Goal: Find specific page/section: Find specific page/section

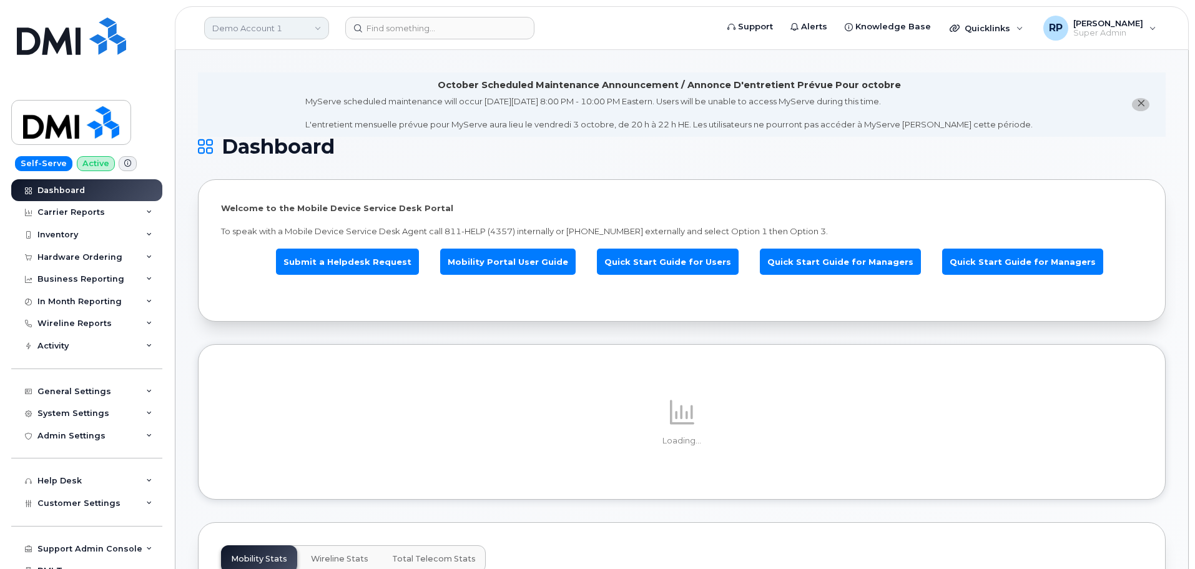
click at [257, 33] on link "Demo Account 1" at bounding box center [266, 28] width 125 height 22
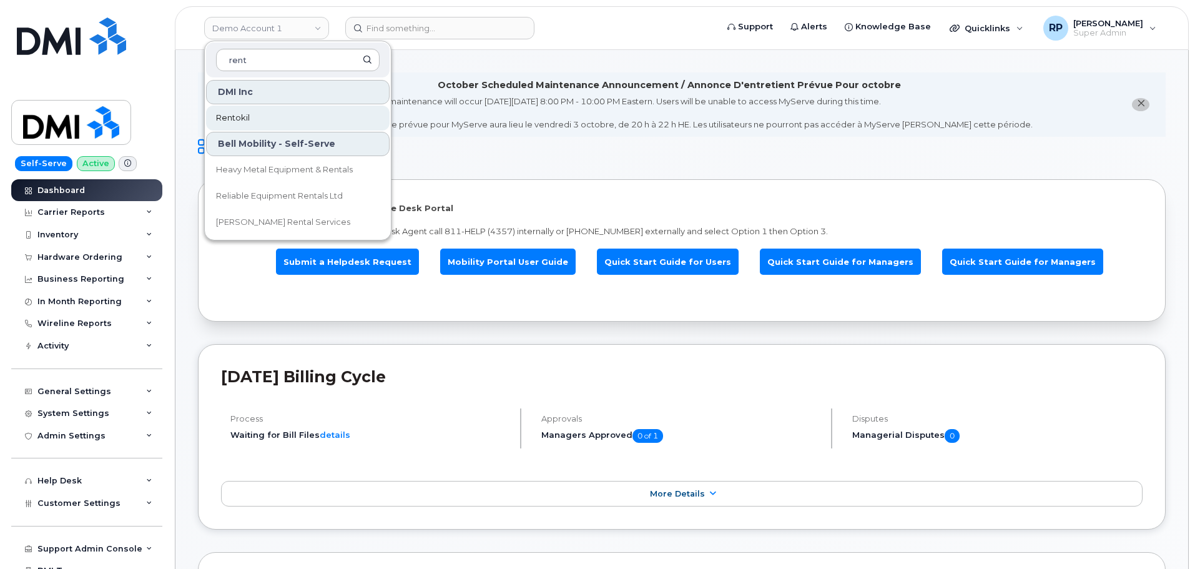
type input "rent"
click at [257, 121] on link "Rentokil" at bounding box center [298, 117] width 184 height 25
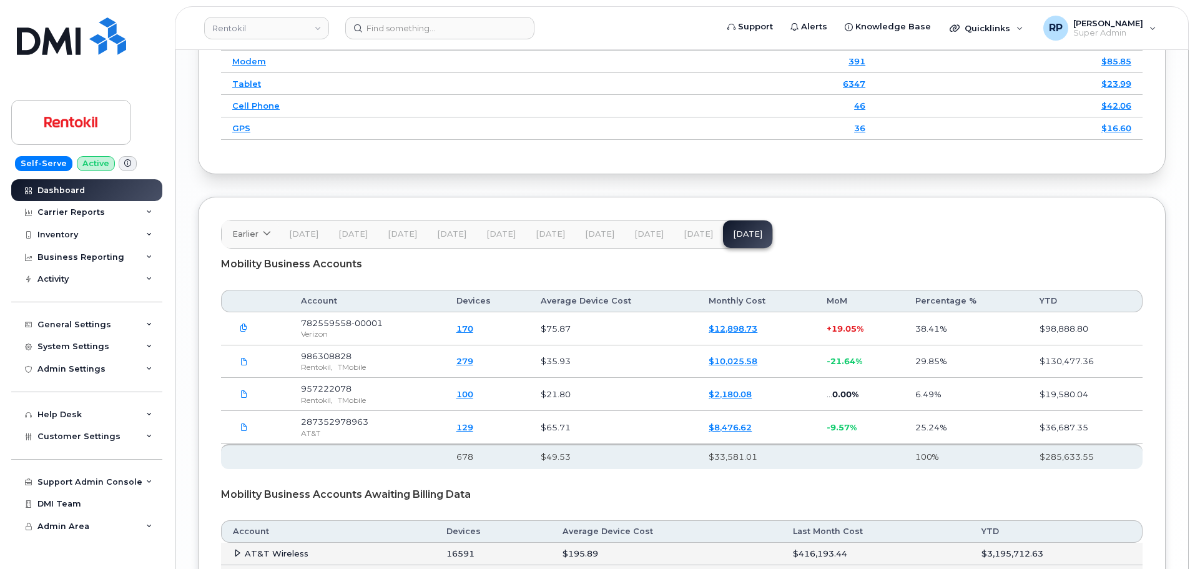
scroll to position [1983, 0]
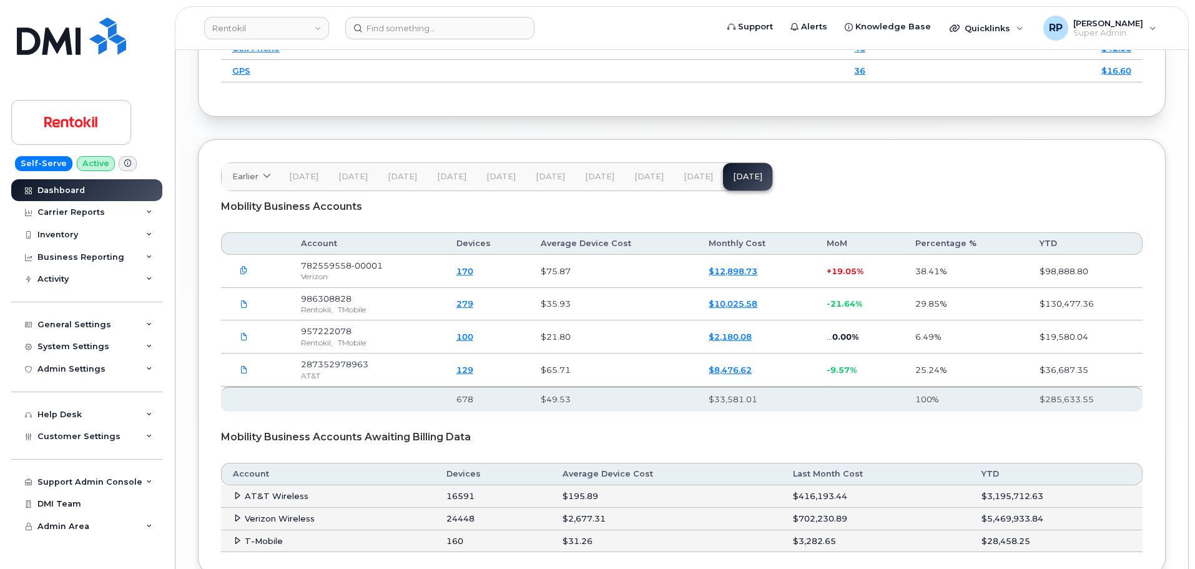
click at [234, 514] on icon at bounding box center [237, 518] width 8 height 8
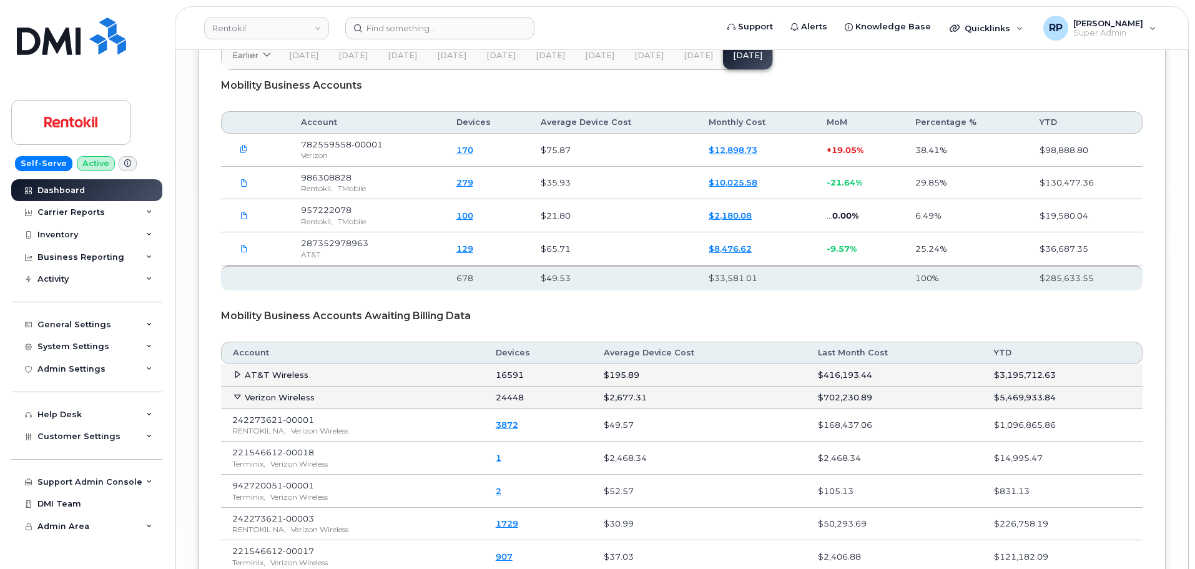
scroll to position [2087, 0]
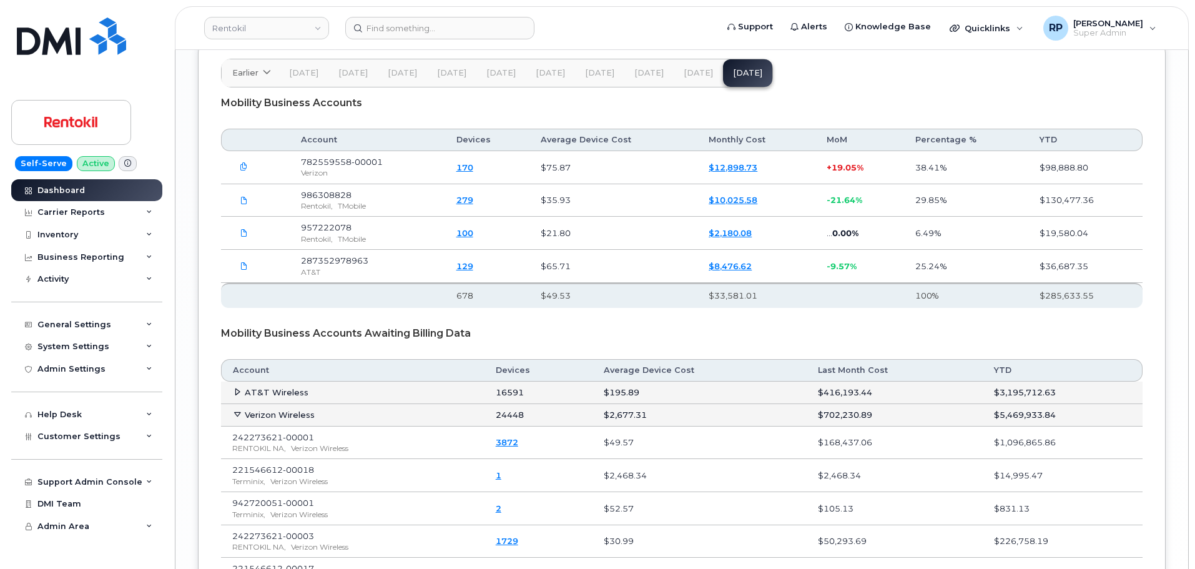
click at [231, 381] on td "AT&T Wireless" at bounding box center [352, 392] width 263 height 22
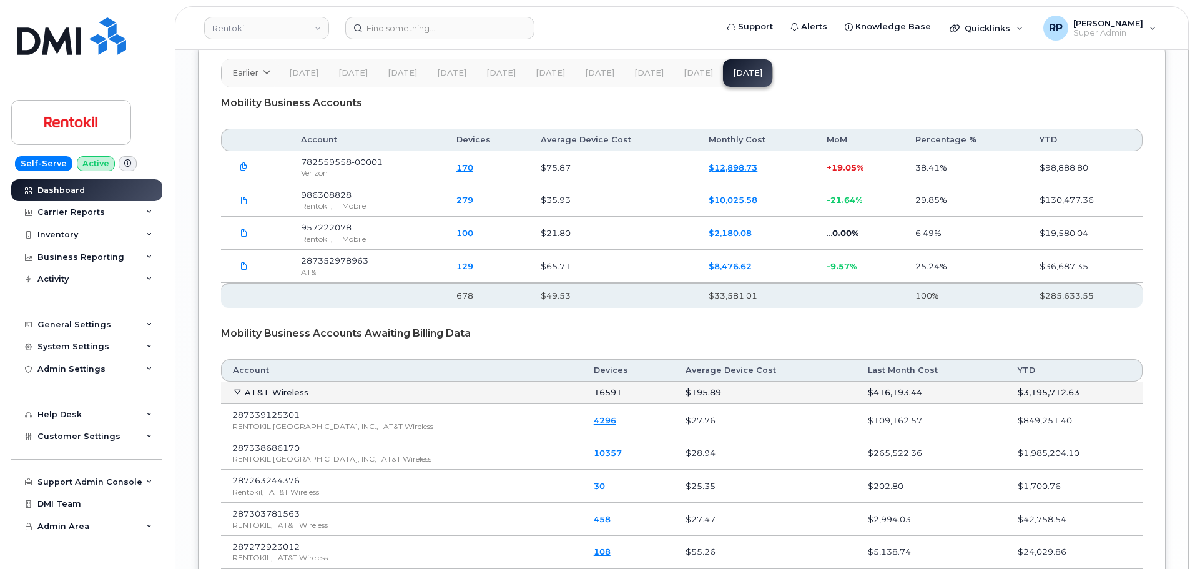
click at [231, 381] on td "AT&T Wireless" at bounding box center [401, 392] width 361 height 22
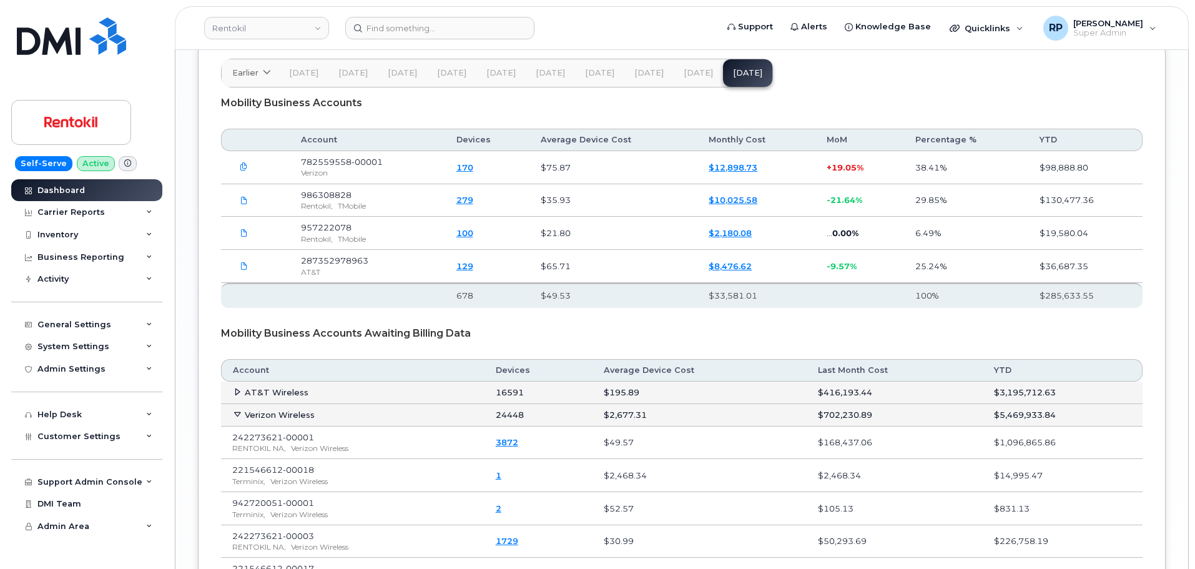
click at [231, 381] on td "AT&T Wireless" at bounding box center [352, 392] width 263 height 22
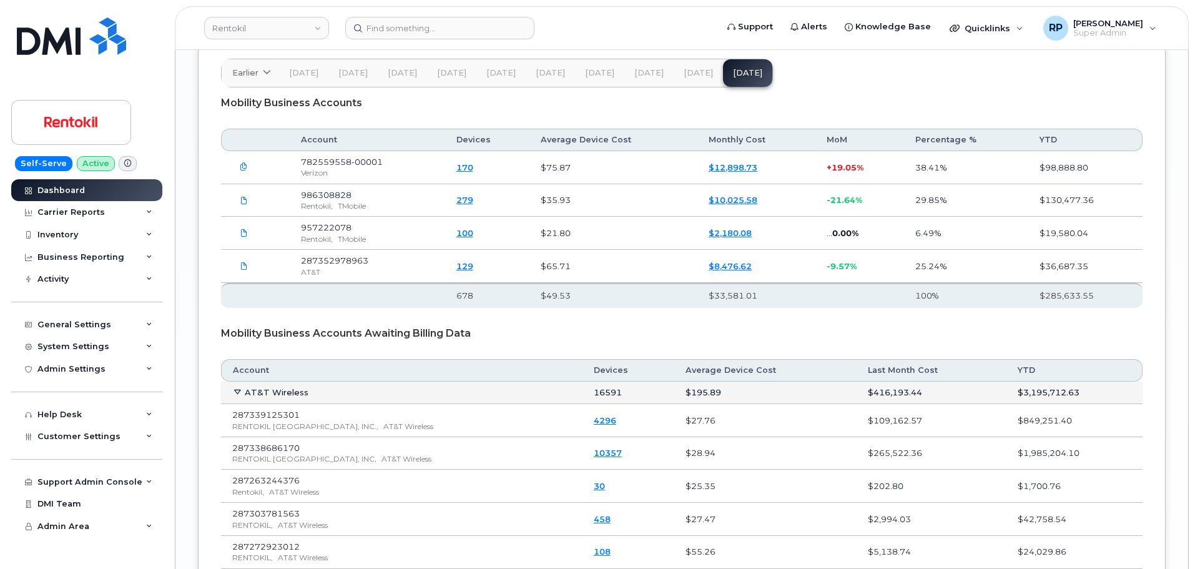
click at [231, 381] on td "AT&T Wireless" at bounding box center [401, 392] width 361 height 22
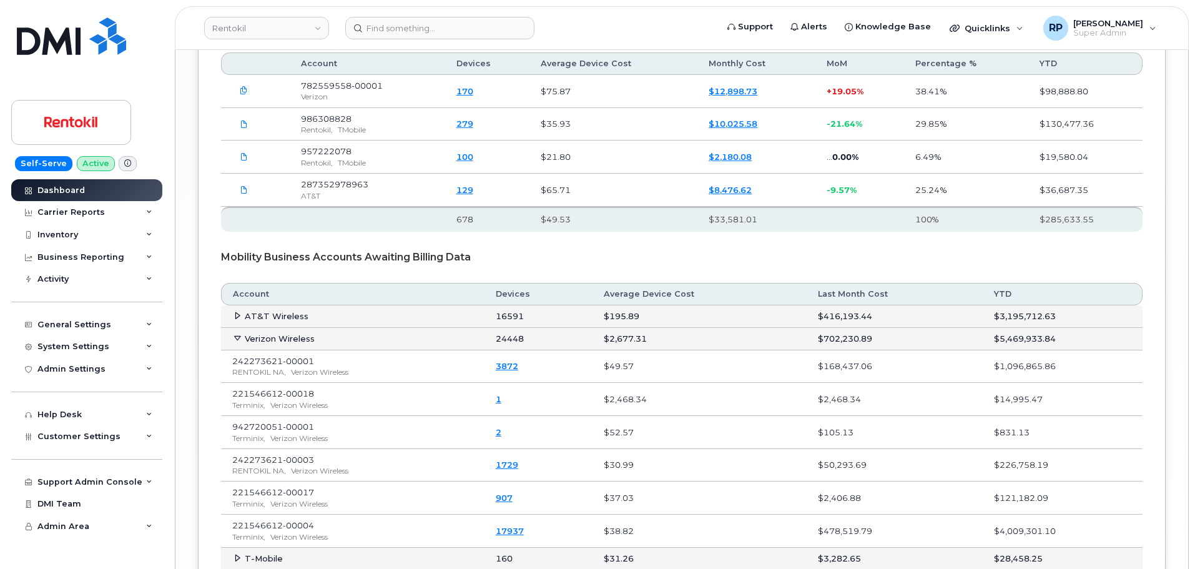
scroll to position [2191, 0]
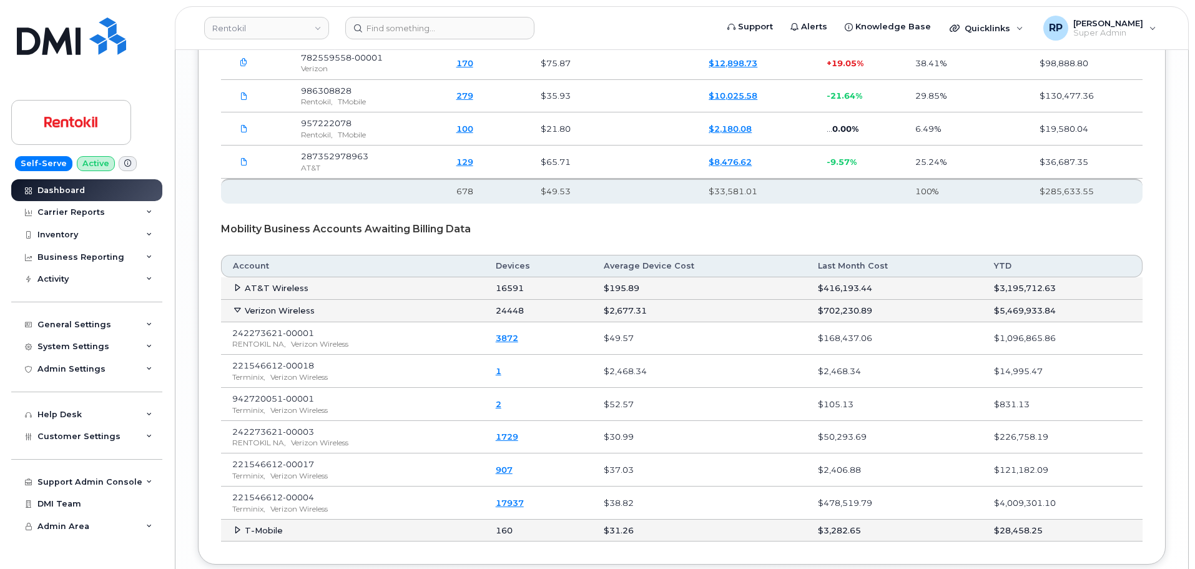
click at [235, 283] on icon at bounding box center [237, 287] width 8 height 8
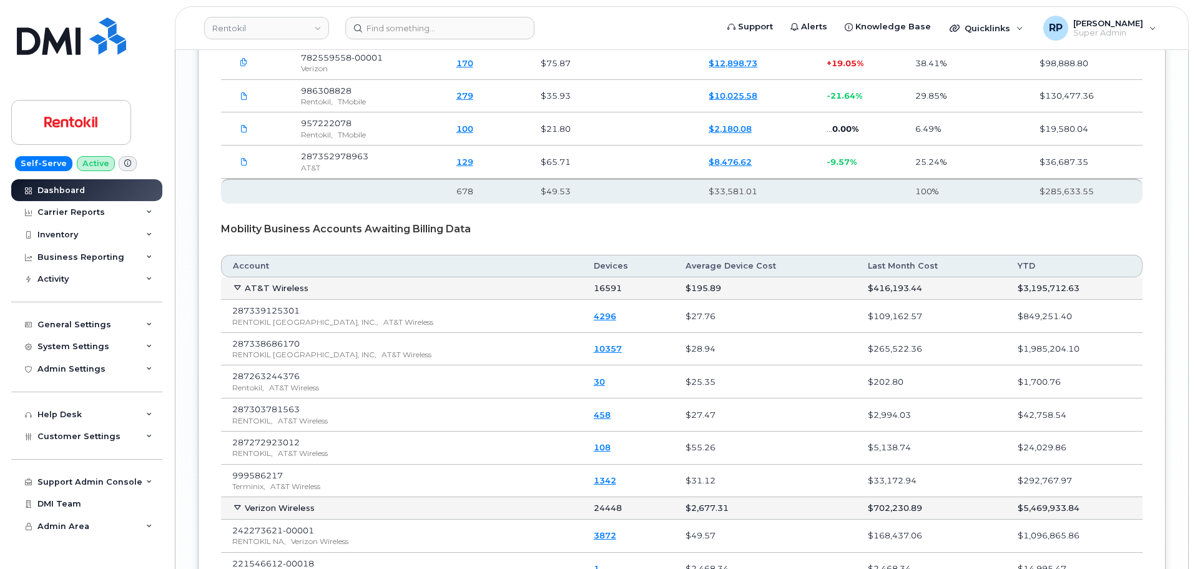
click at [235, 283] on icon at bounding box center [237, 287] width 8 height 8
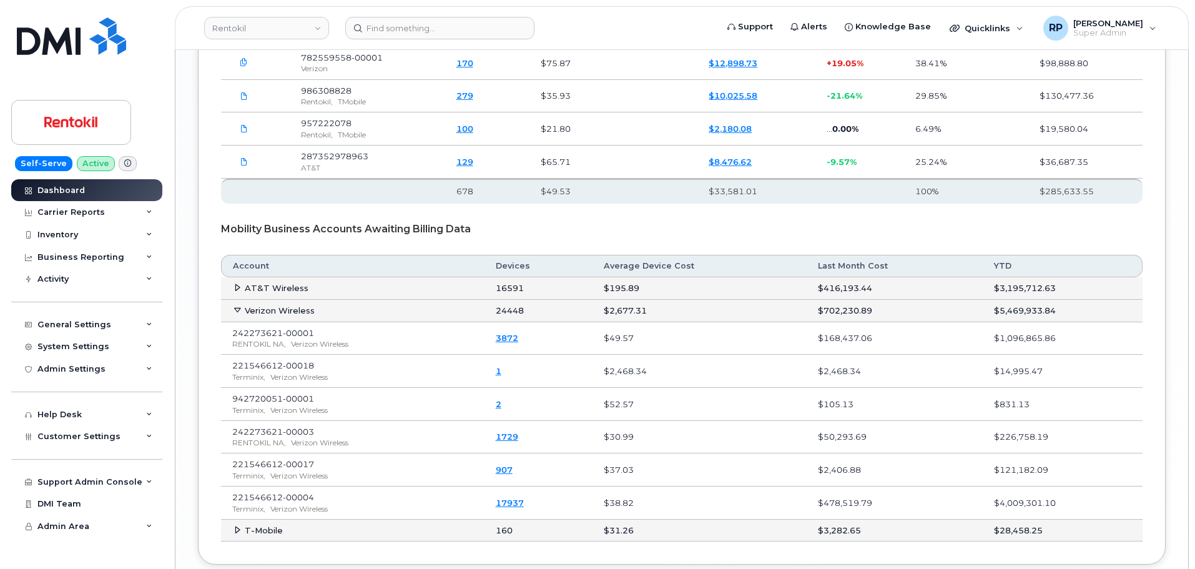
click at [228, 519] on td "T-Mobile" at bounding box center [352, 530] width 263 height 22
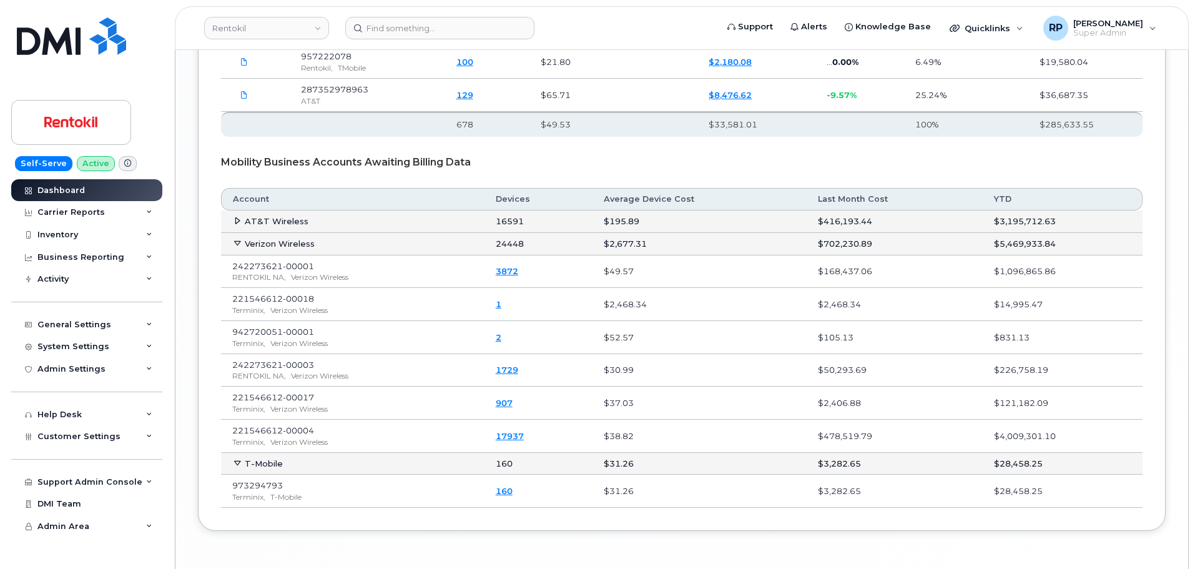
scroll to position [2283, 0]
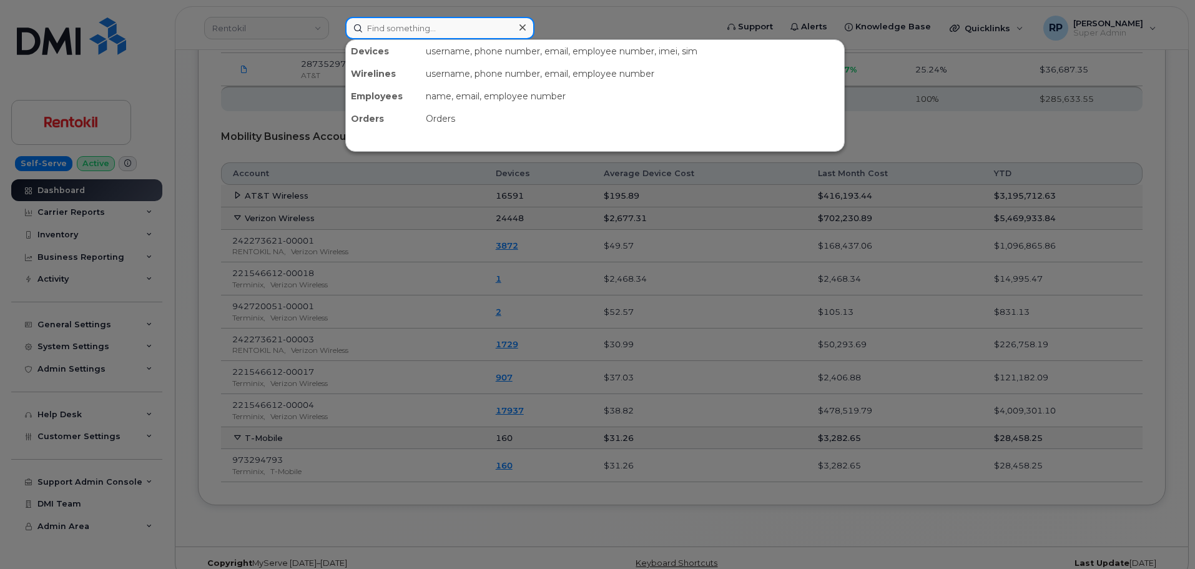
click at [370, 31] on input at bounding box center [439, 28] width 189 height 22
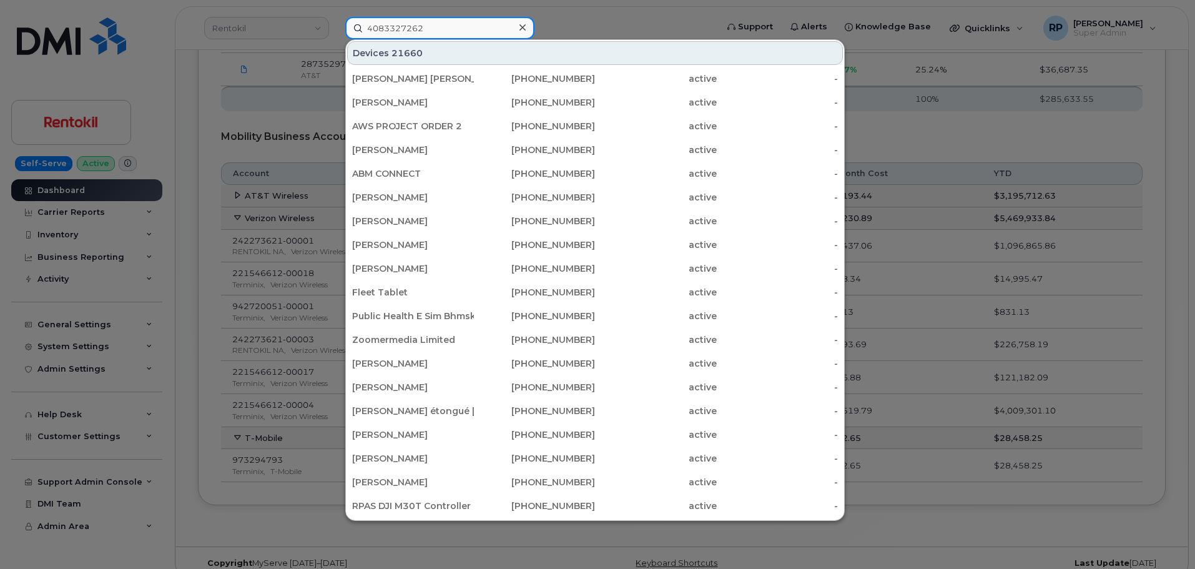
type input "4083327262"
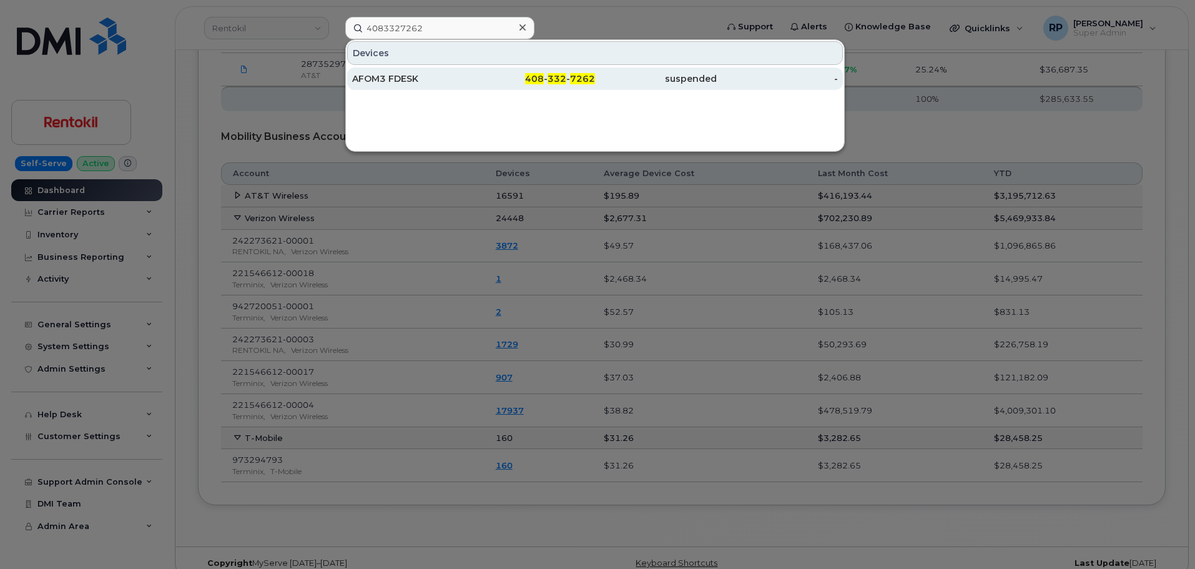
click at [436, 77] on div "AFOM3 FDESK" at bounding box center [413, 78] width 122 height 12
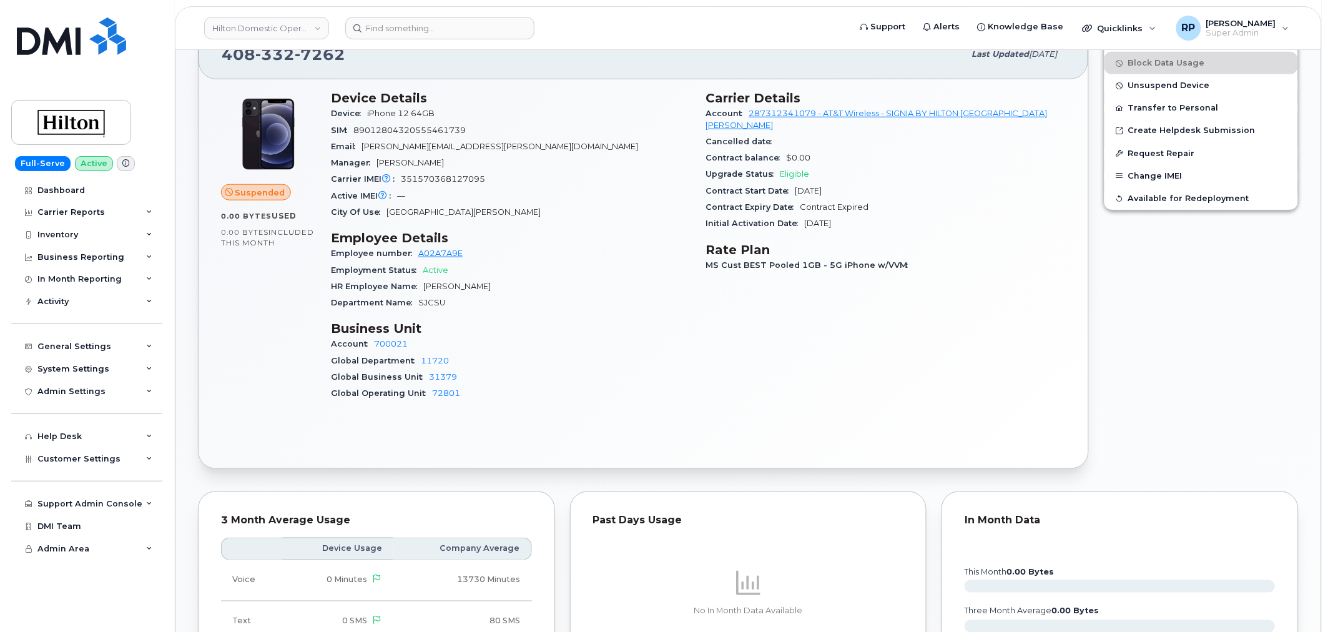
scroll to position [694, 0]
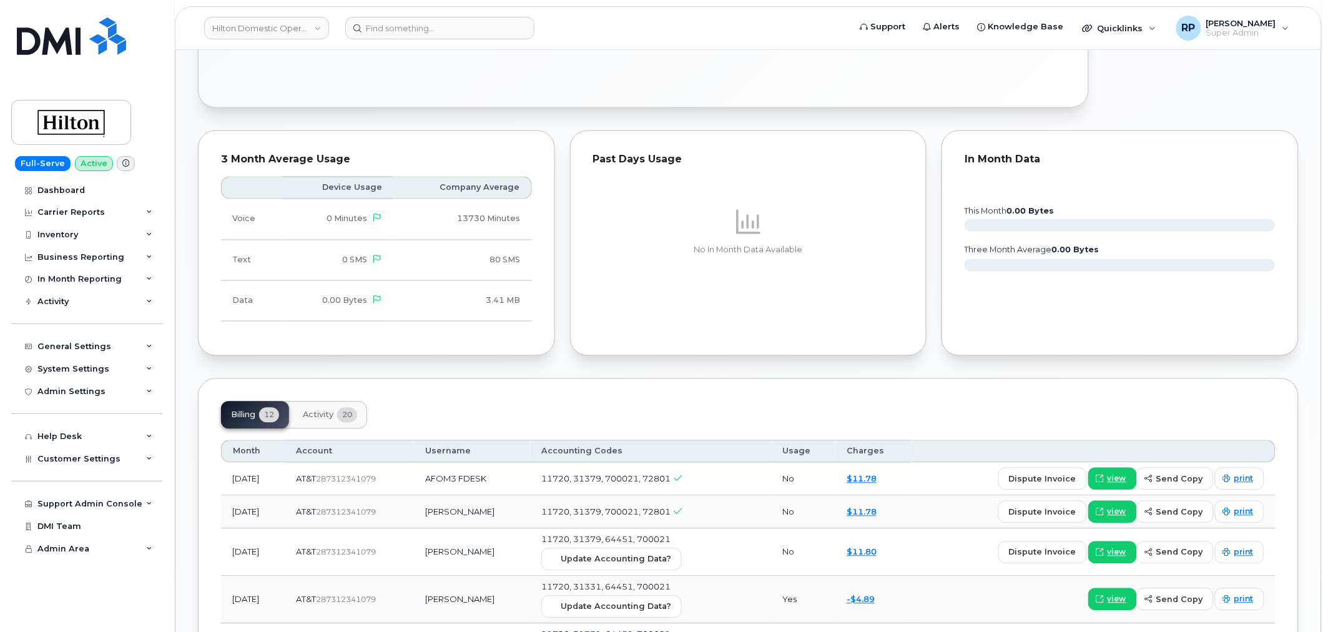
click at [306, 413] on span "Activity" at bounding box center [318, 415] width 31 height 10
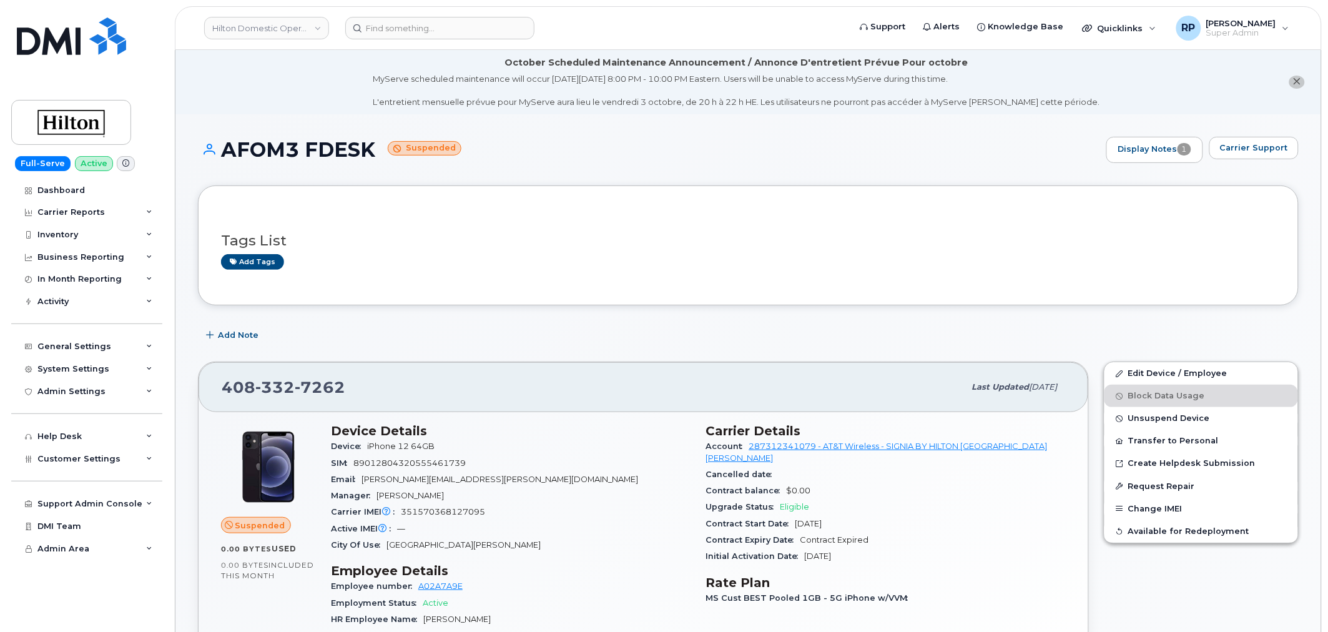
scroll to position [1584, 0]
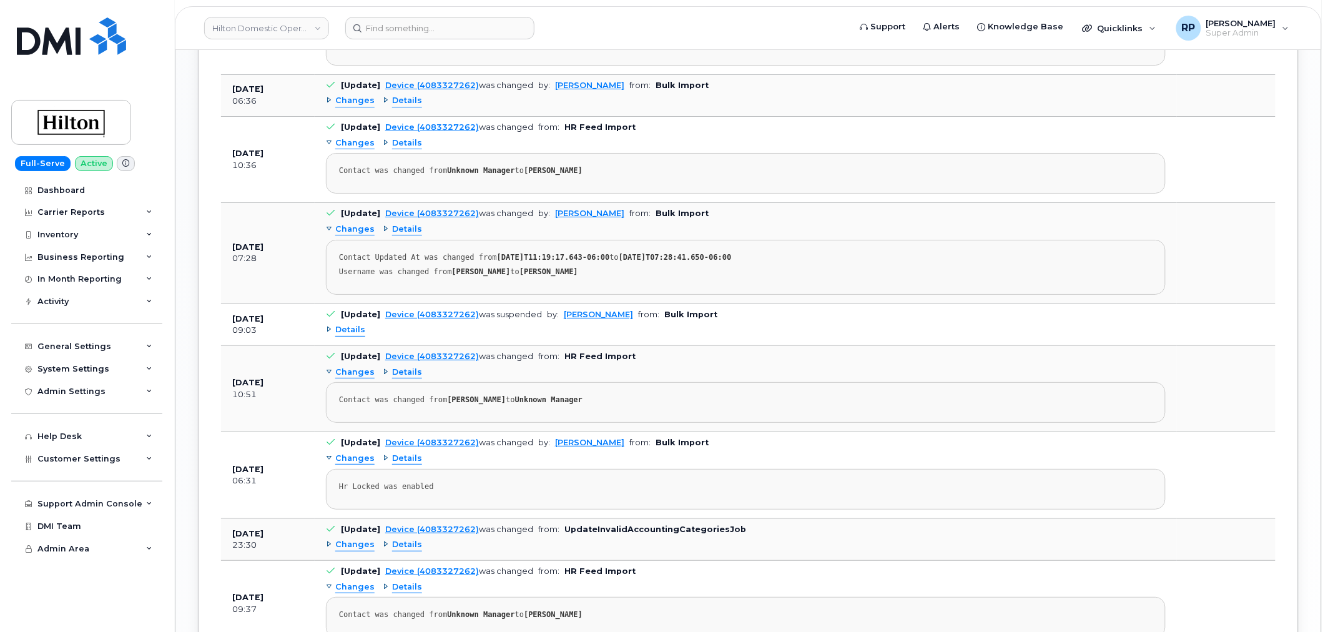
click at [358, 335] on span "Details" at bounding box center [350, 330] width 30 height 12
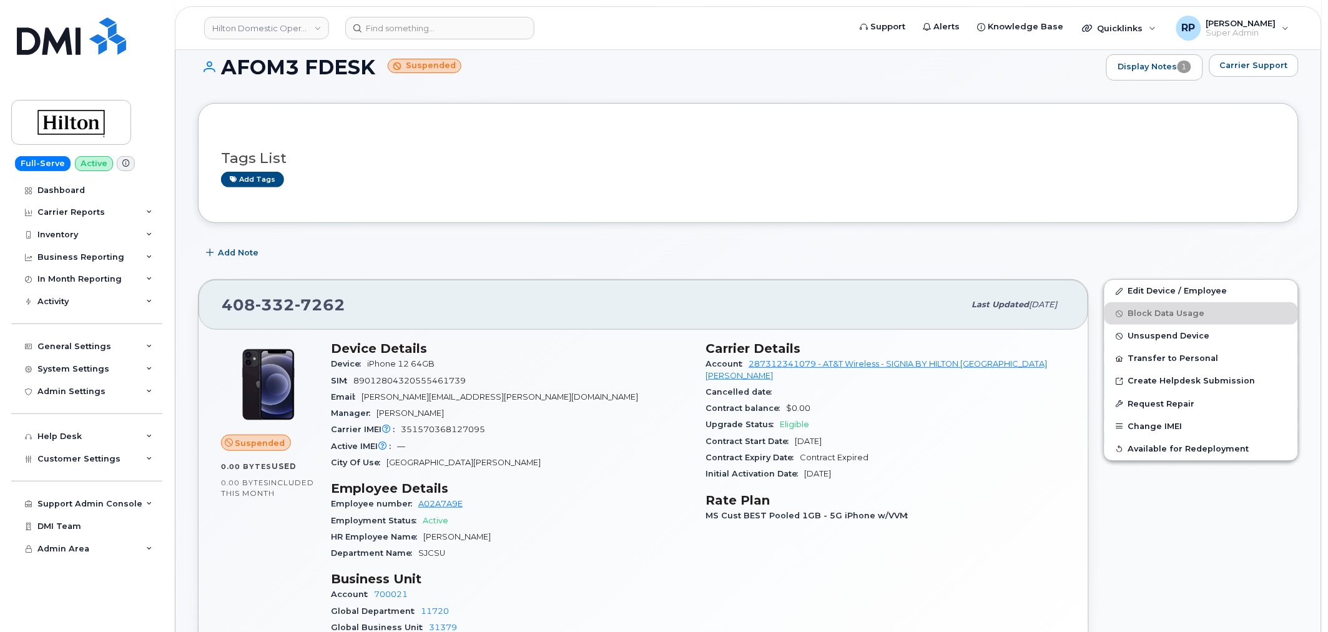
scroll to position [0, 0]
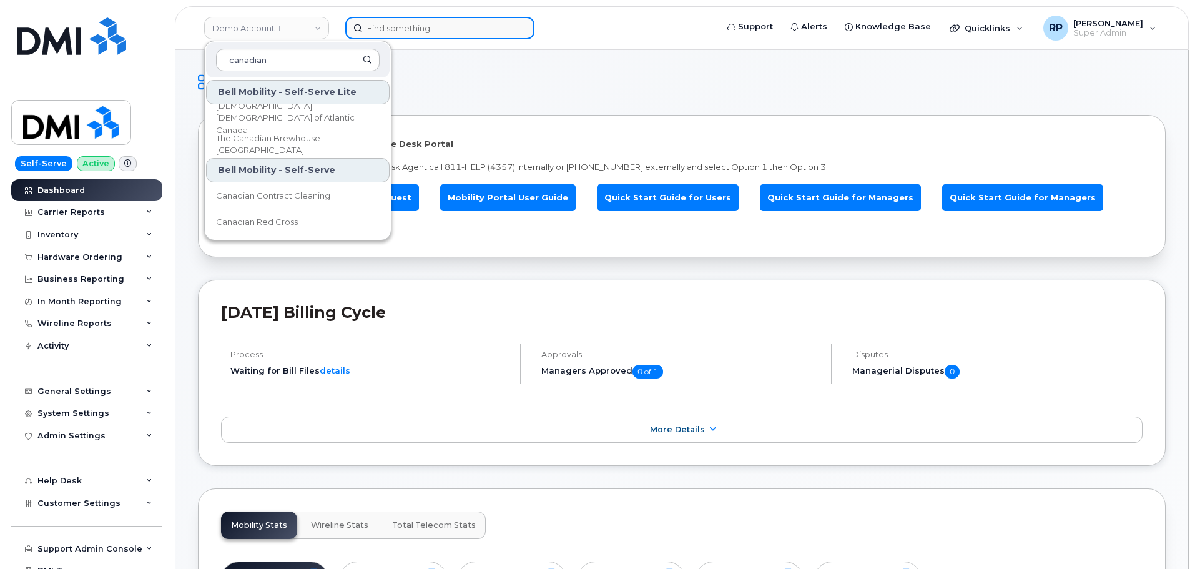
click at [396, 31] on input at bounding box center [439, 28] width 189 height 22
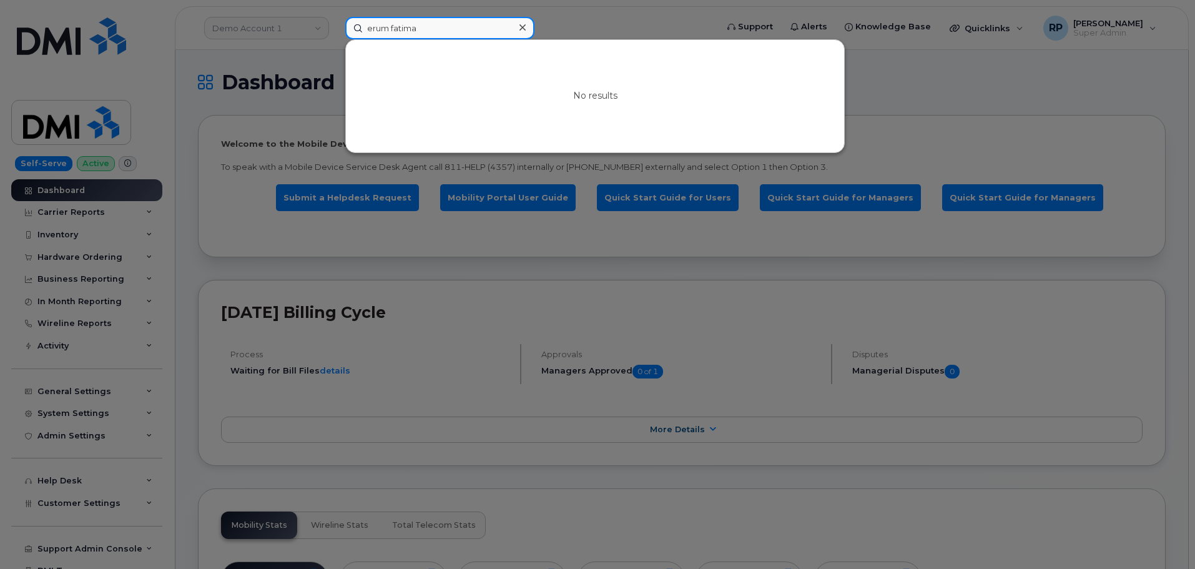
type input "erum fatima"
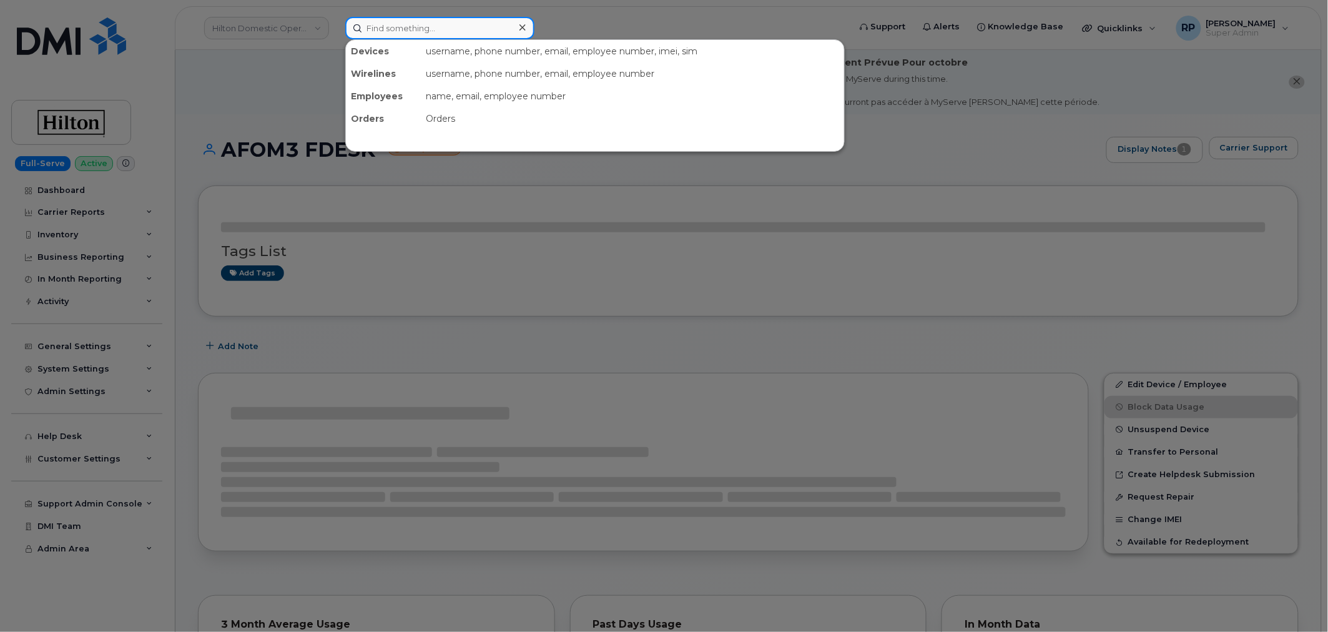
click at [403, 36] on input at bounding box center [439, 28] width 189 height 22
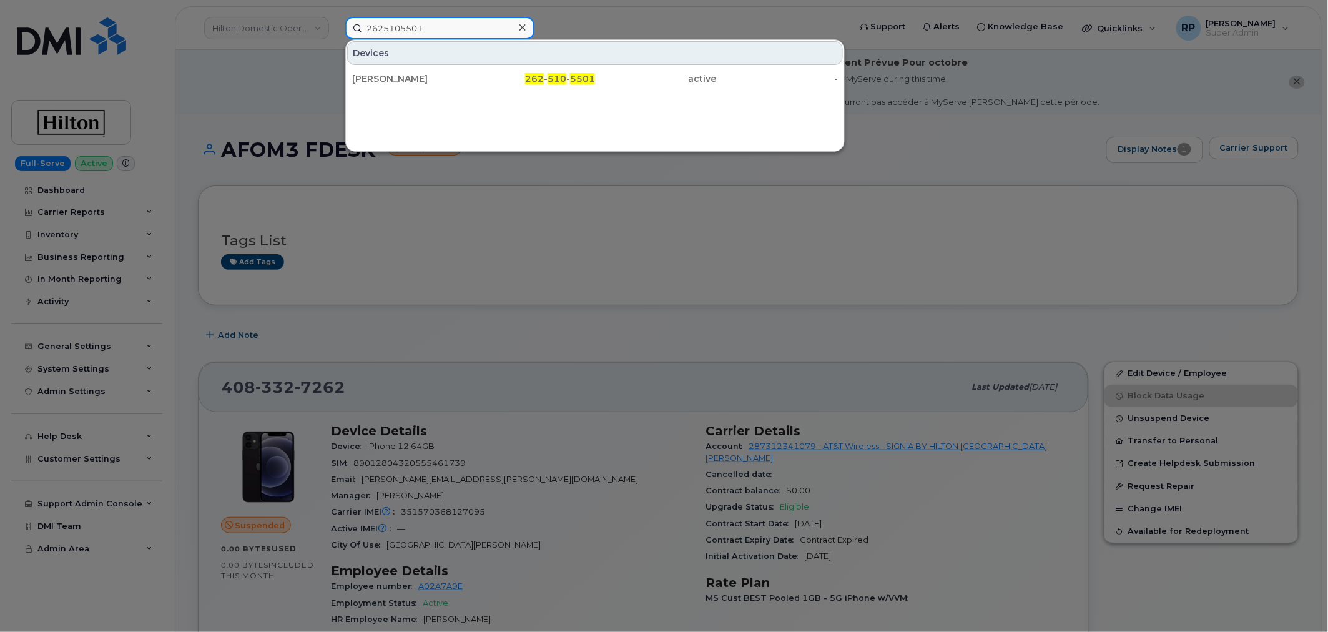
type input "2625105501"
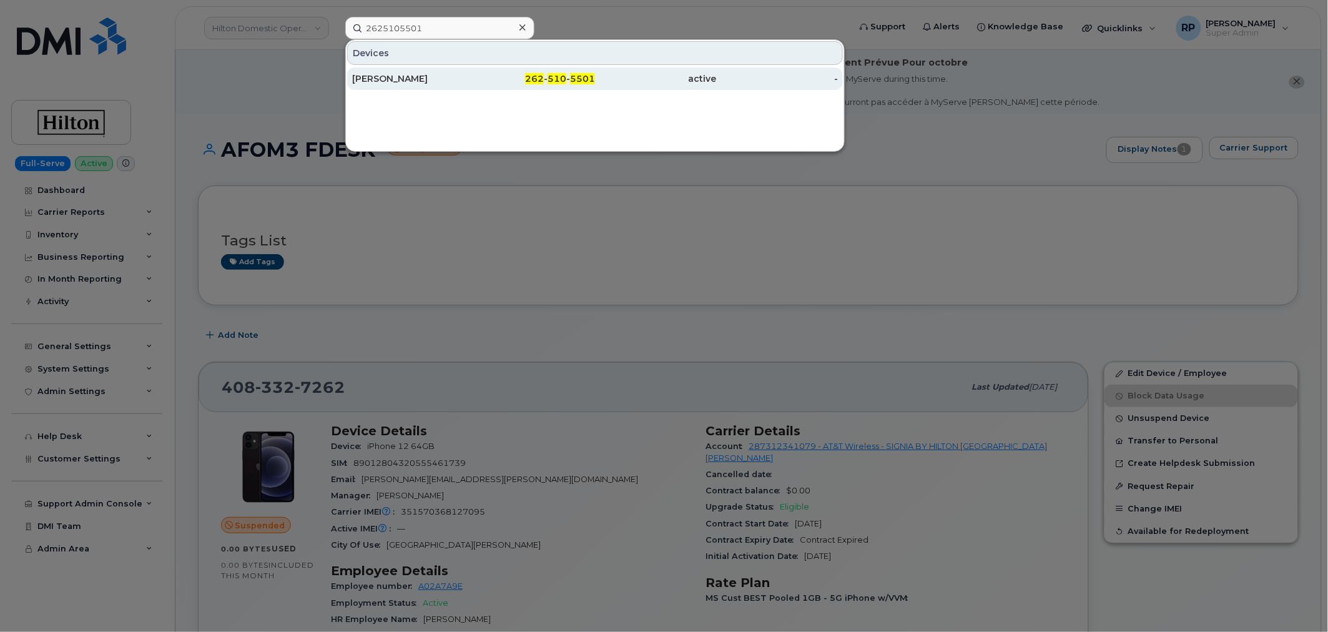
click at [419, 72] on div "REBECCA PLOEGER" at bounding box center [413, 78] width 122 height 12
